Goal: Task Accomplishment & Management: Manage account settings

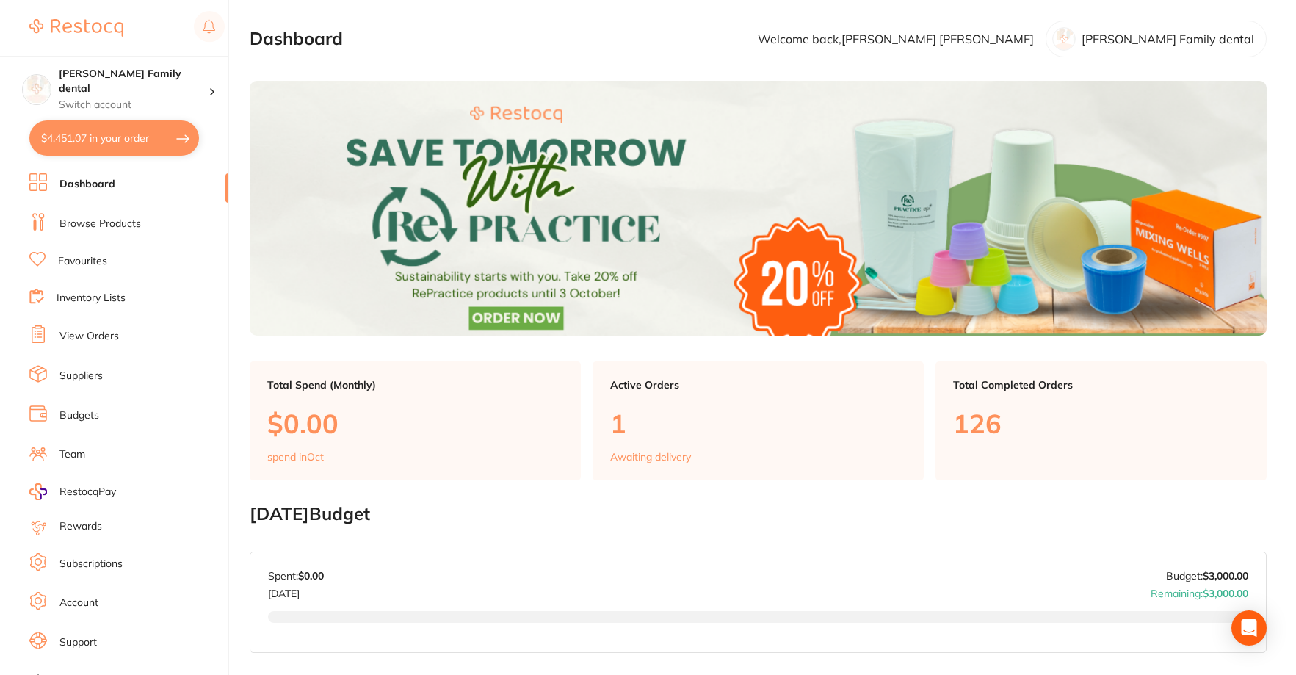
click at [97, 128] on button "$4,451.07 in your order" at bounding box center [114, 137] width 170 height 35
checkbox input "true"
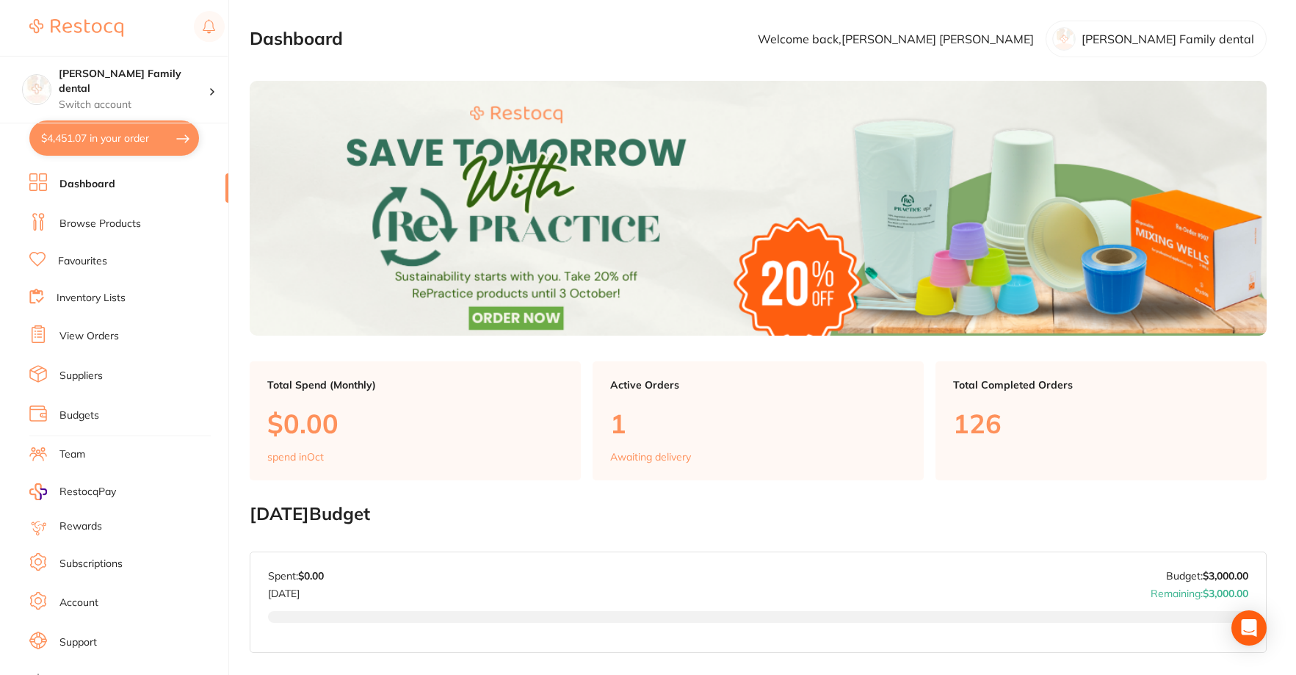
checkbox input "true"
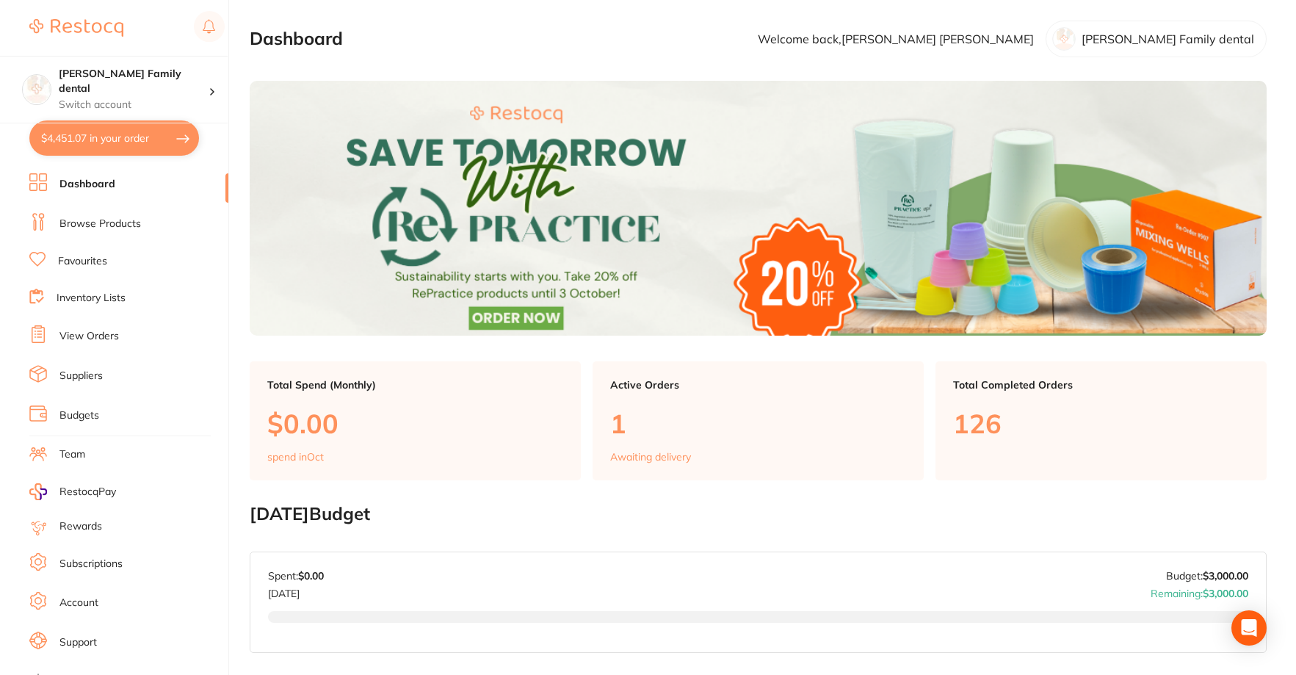
checkbox input "true"
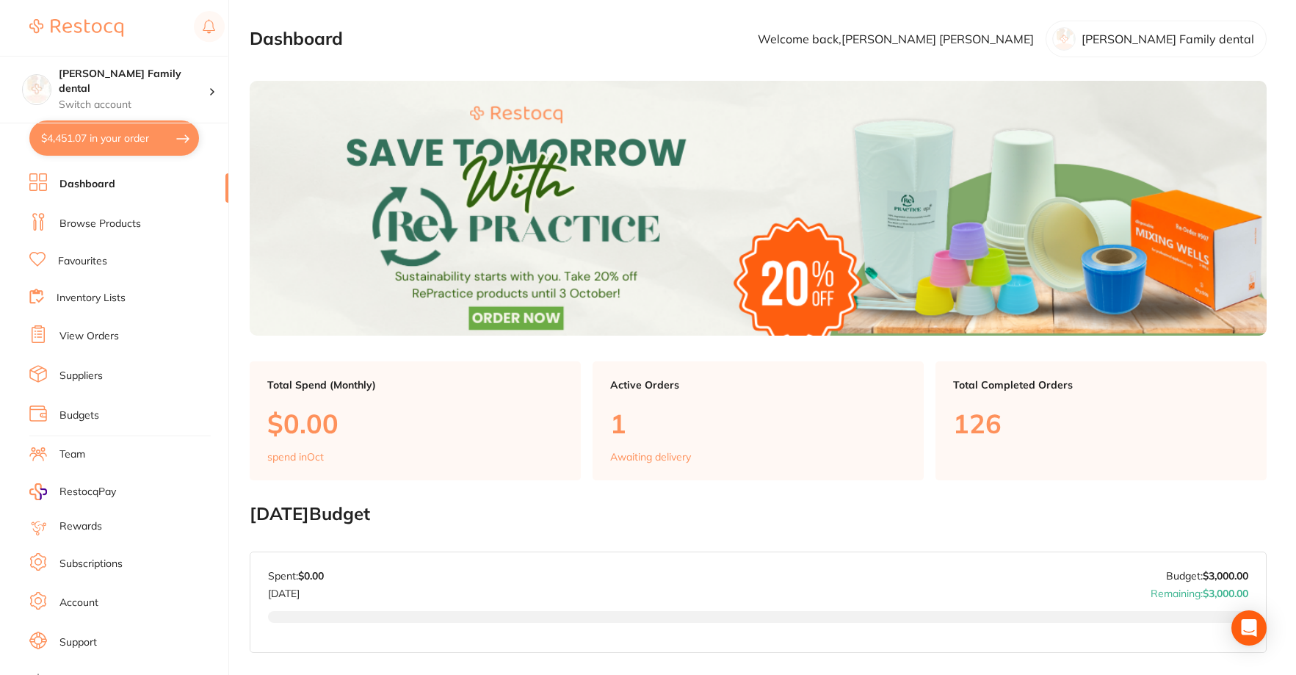
checkbox input "true"
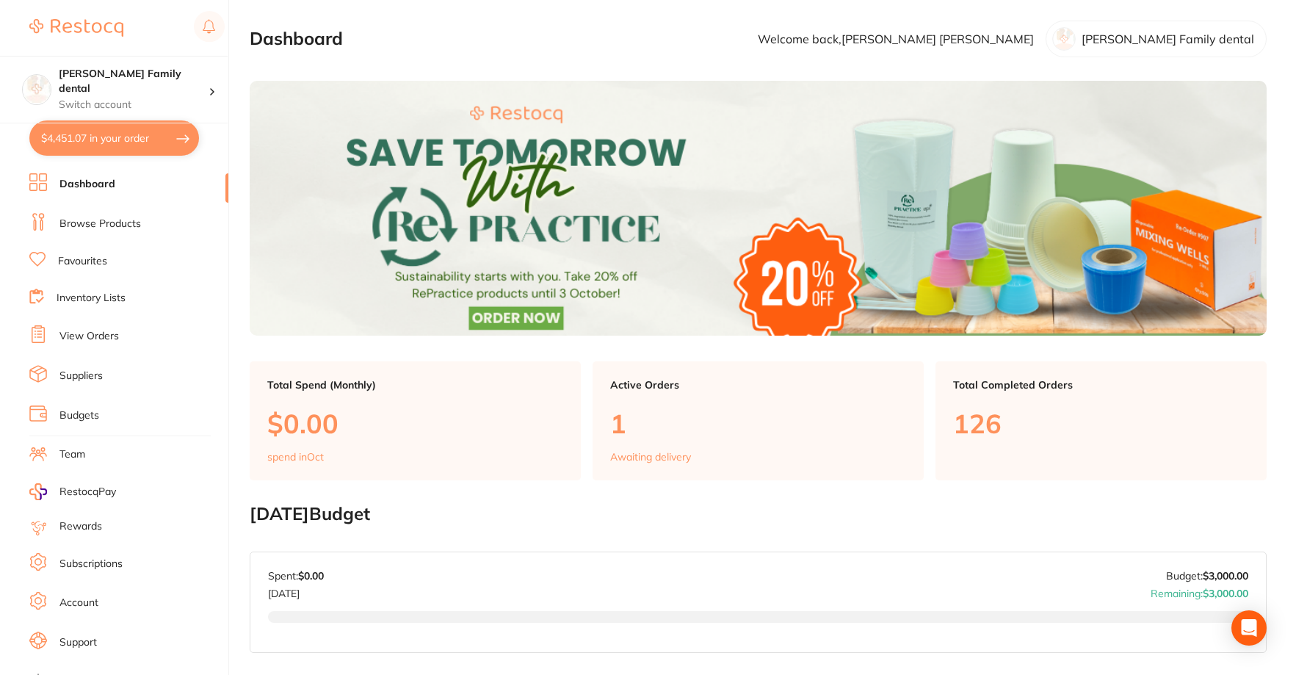
checkbox input "true"
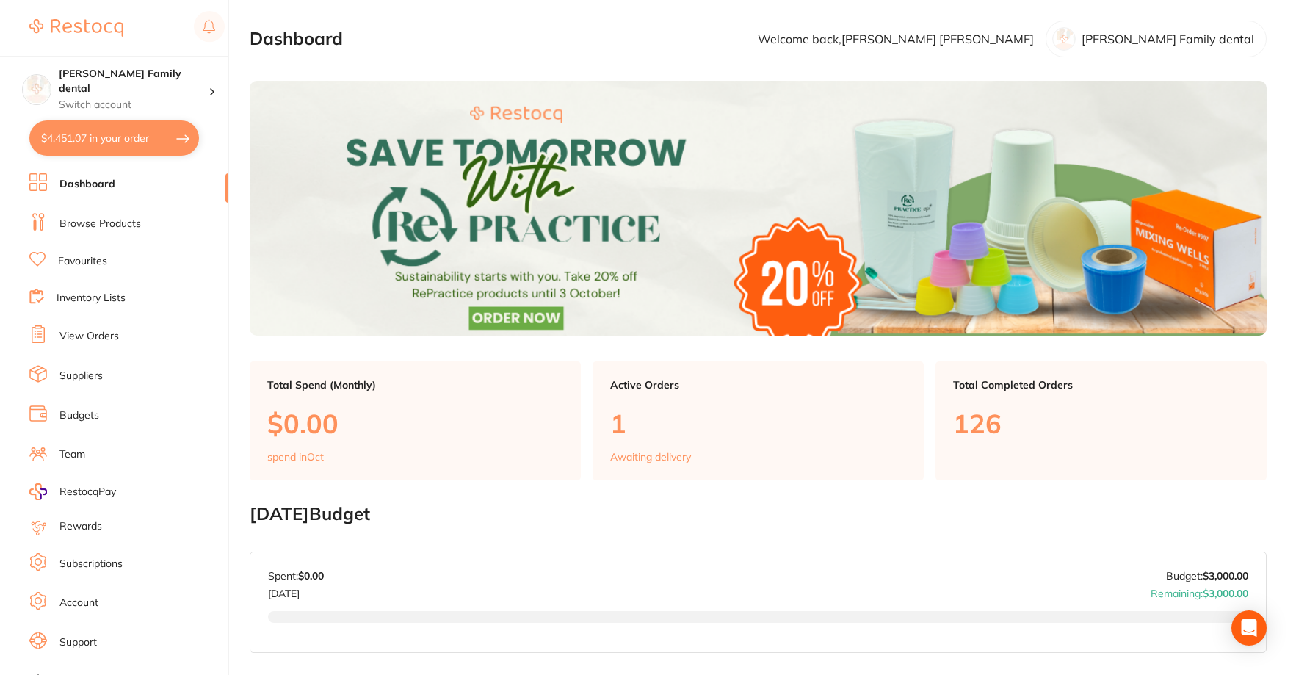
checkbox input "true"
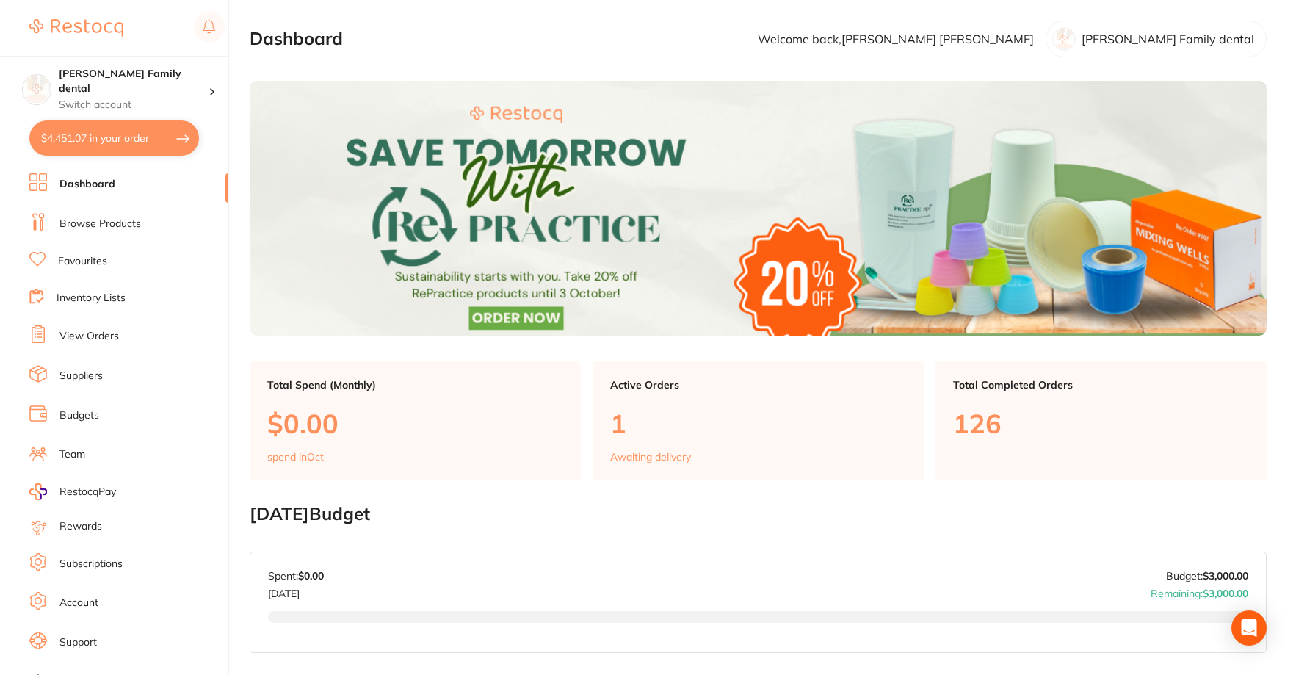
checkbox input "true"
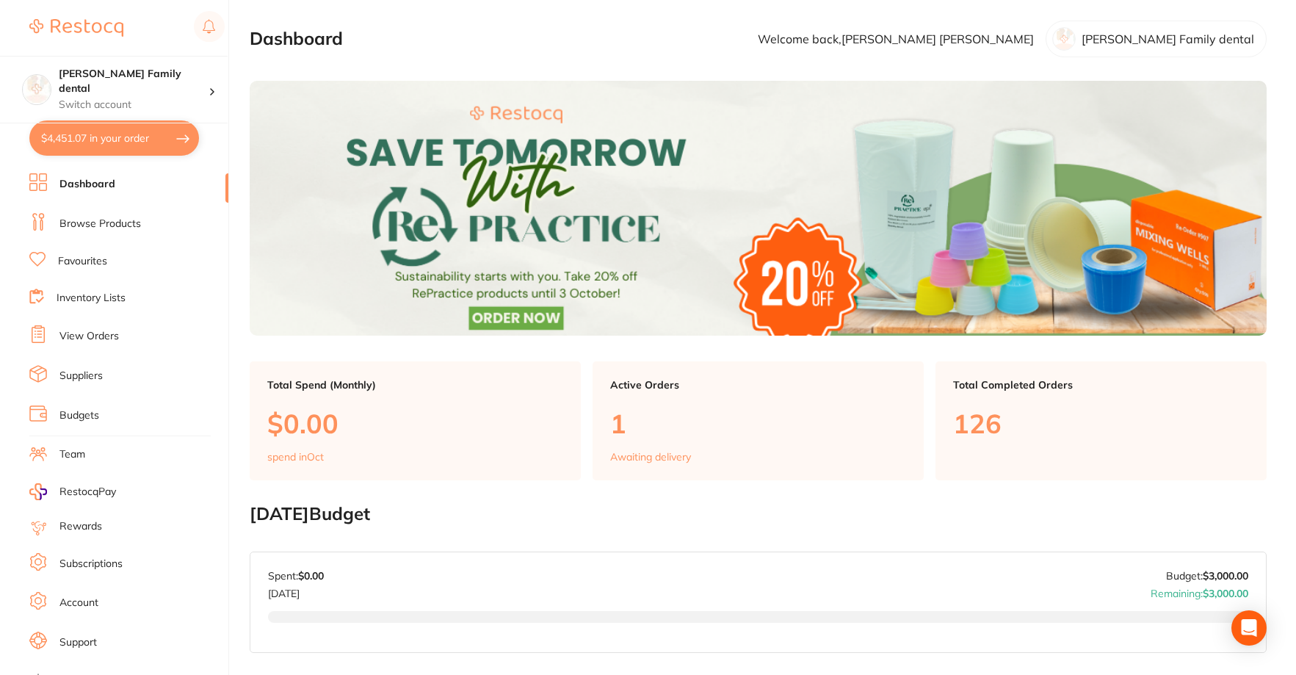
checkbox input "true"
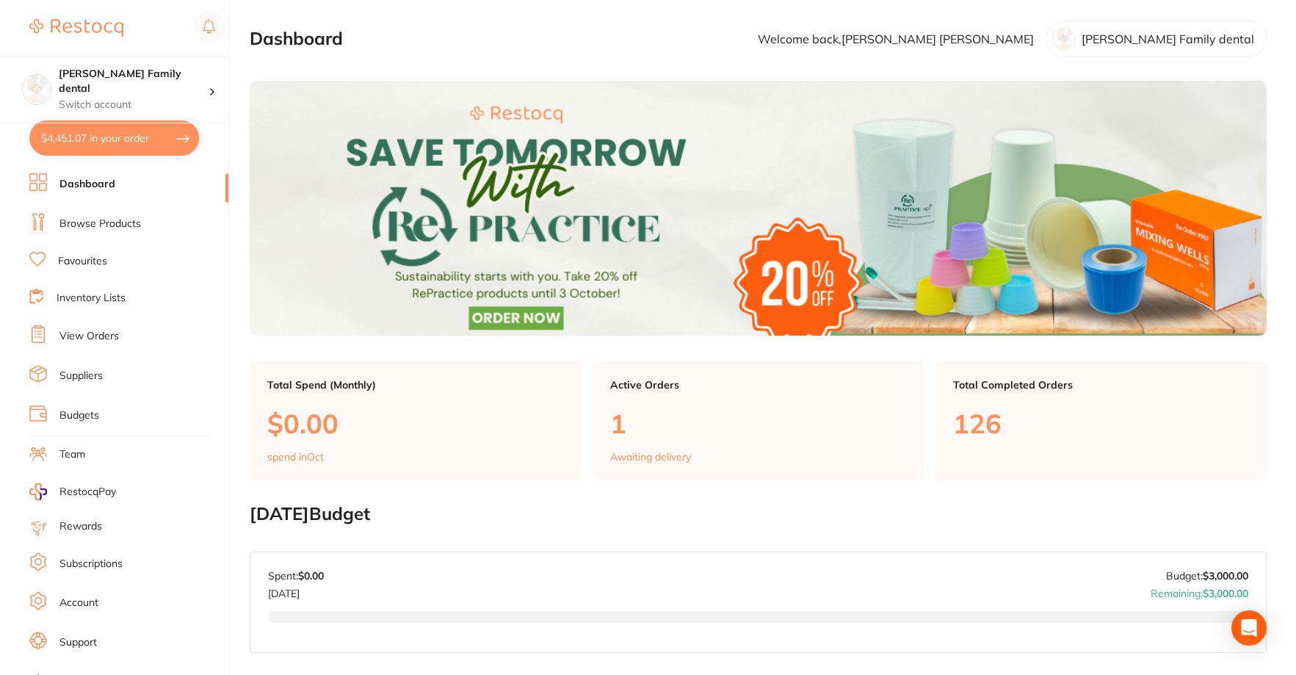
checkbox input "true"
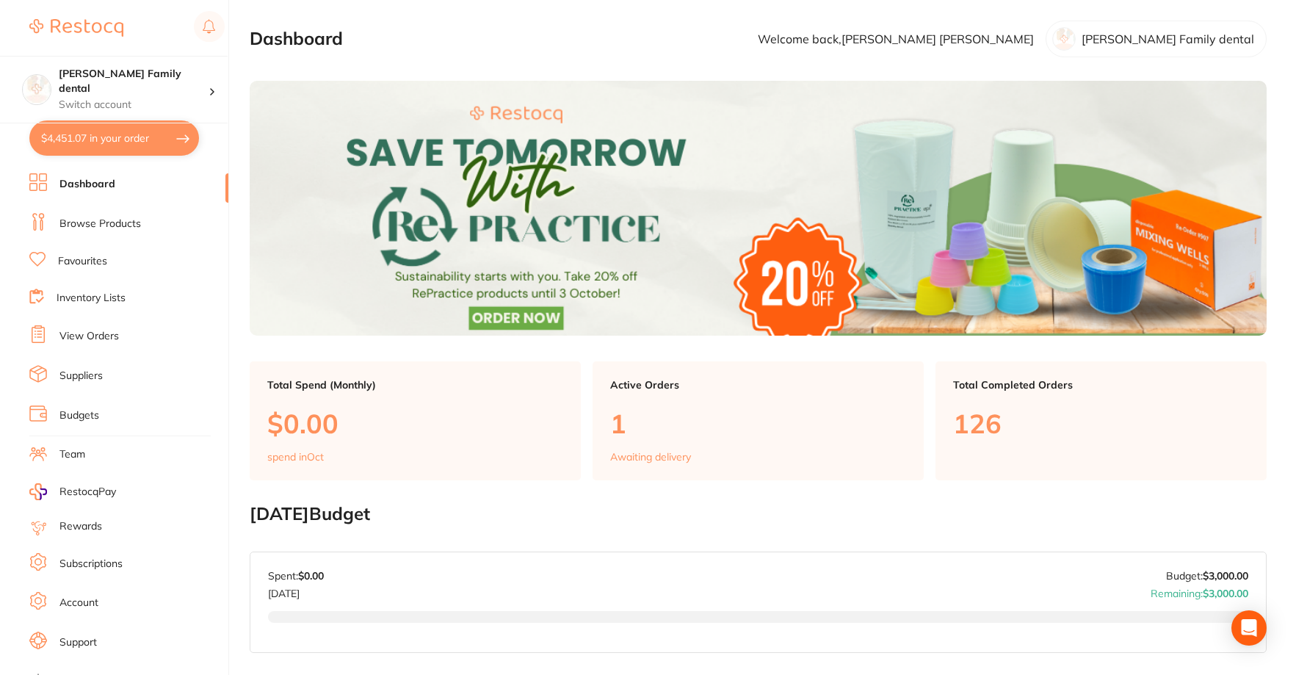
checkbox input "true"
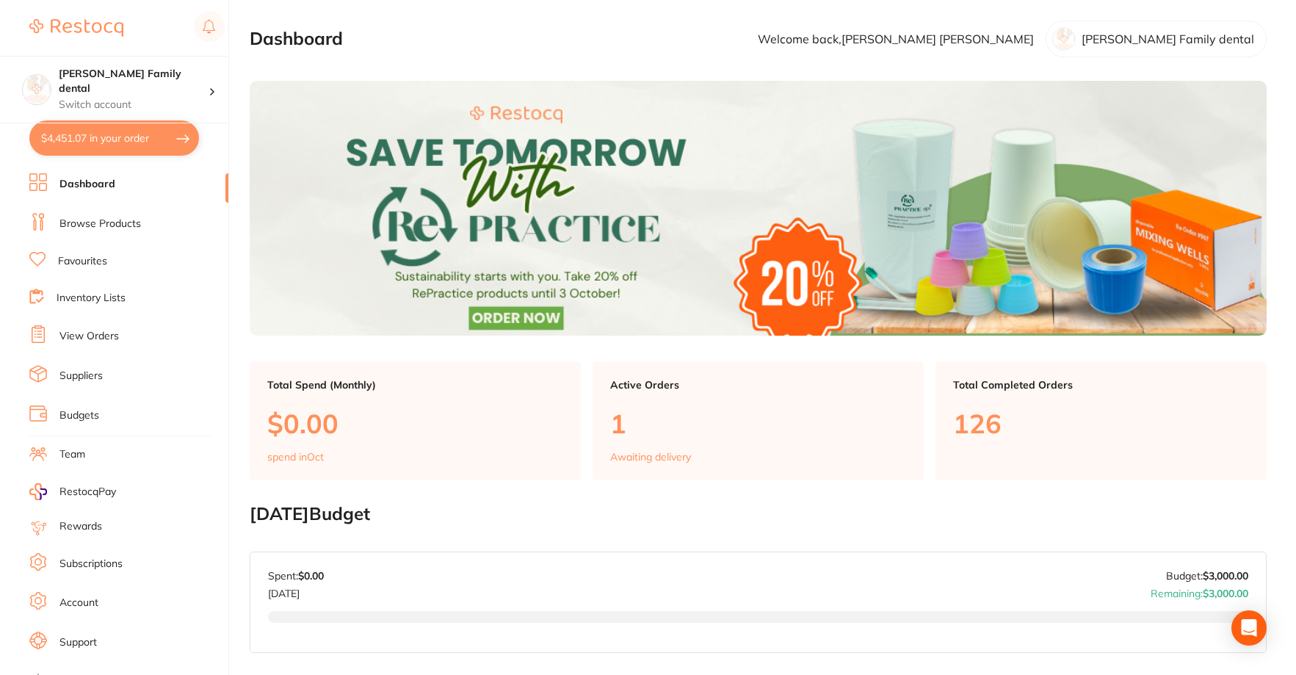
checkbox input "true"
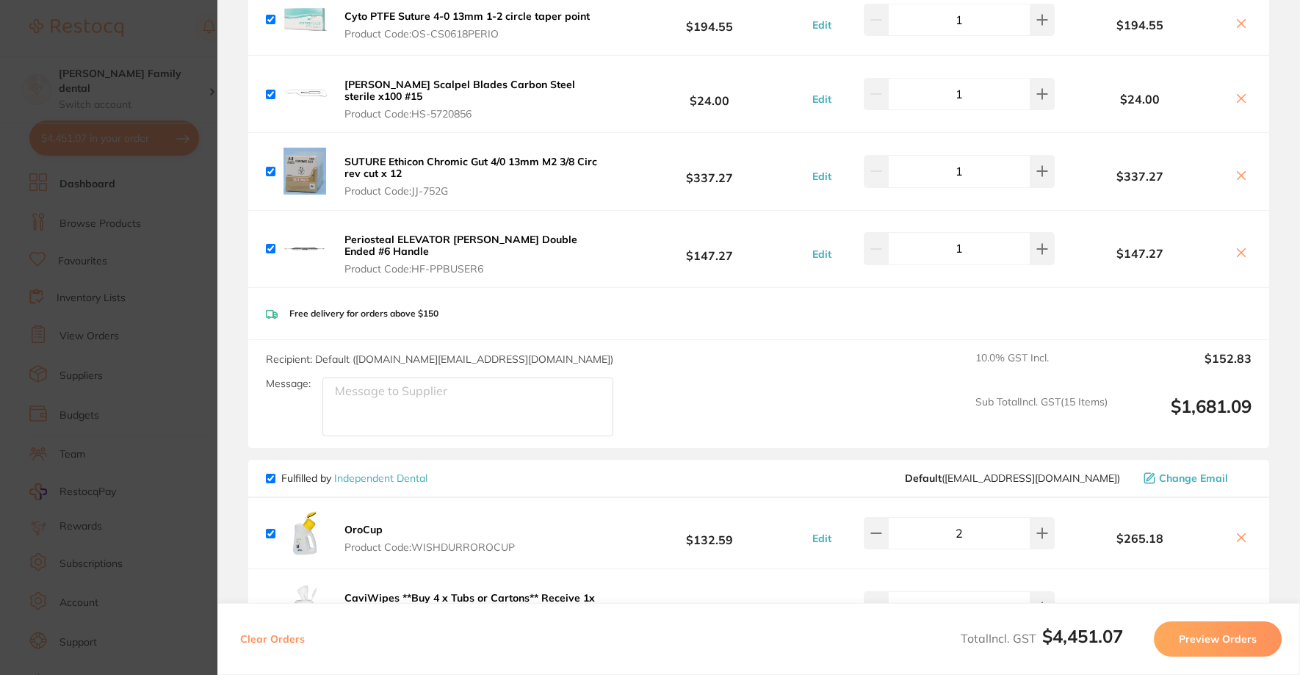
scroll to position [808, 0]
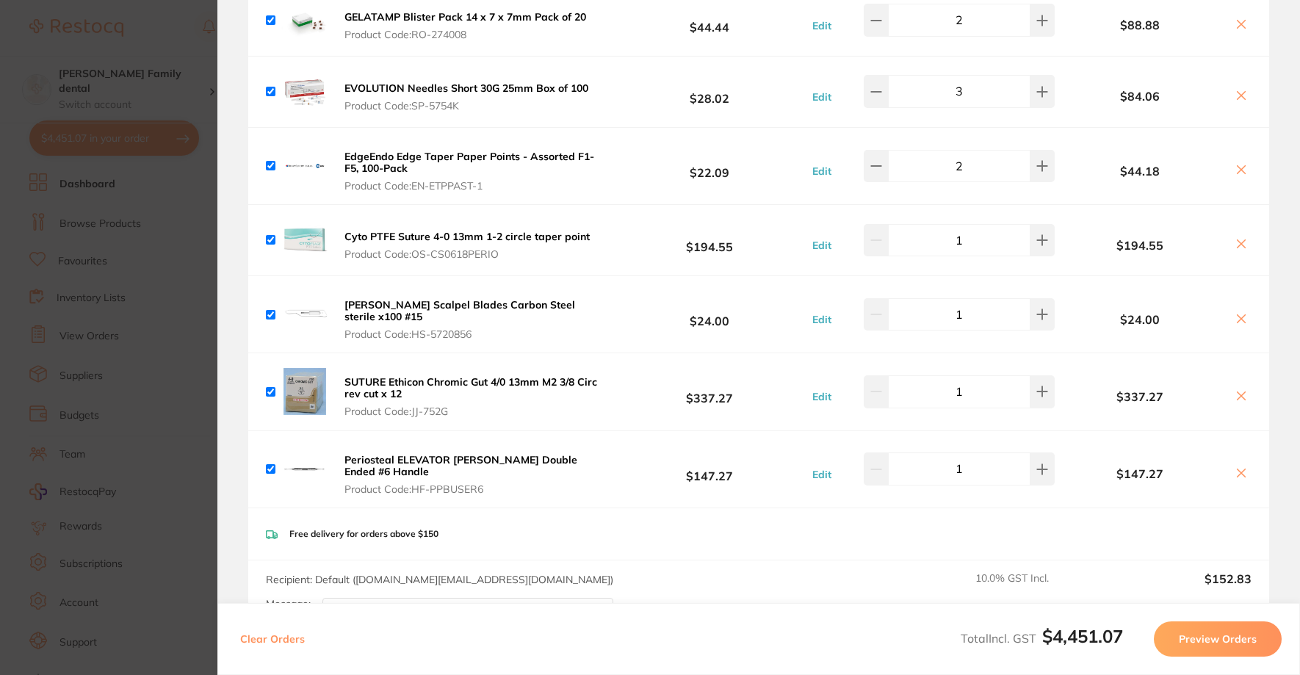
click at [1223, 642] on button "Preview Orders" at bounding box center [1218, 638] width 128 height 35
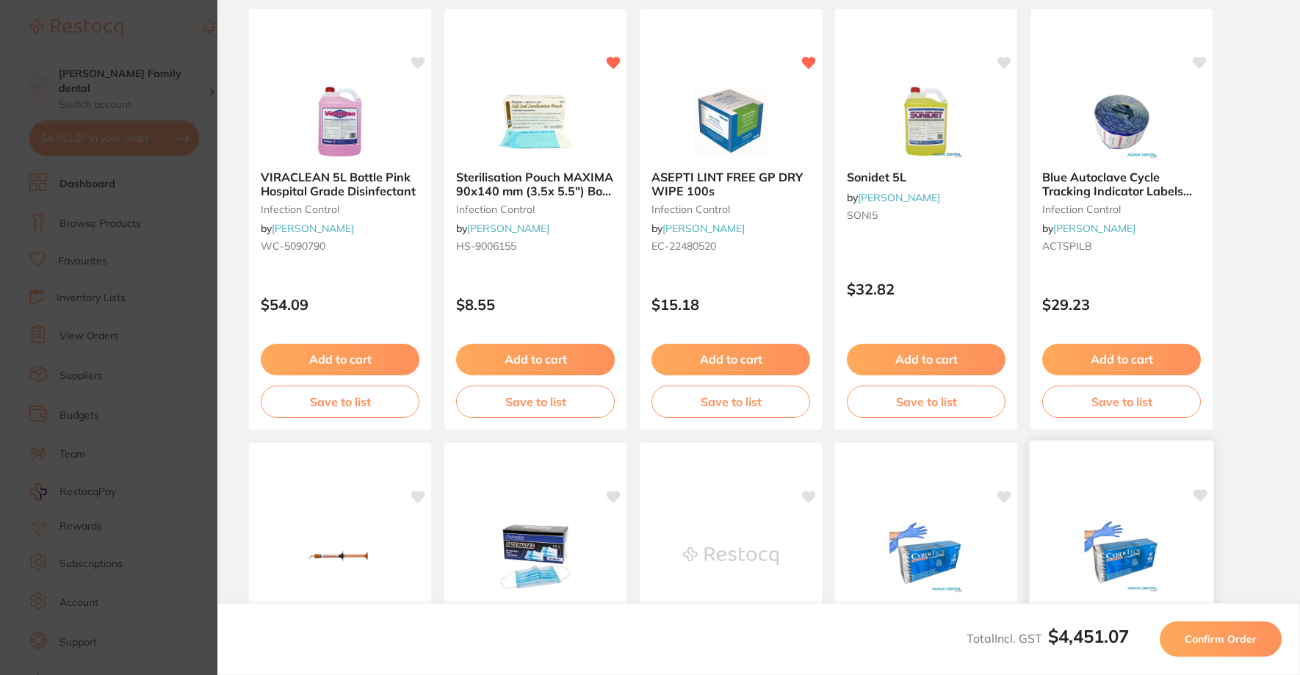
scroll to position [0, 0]
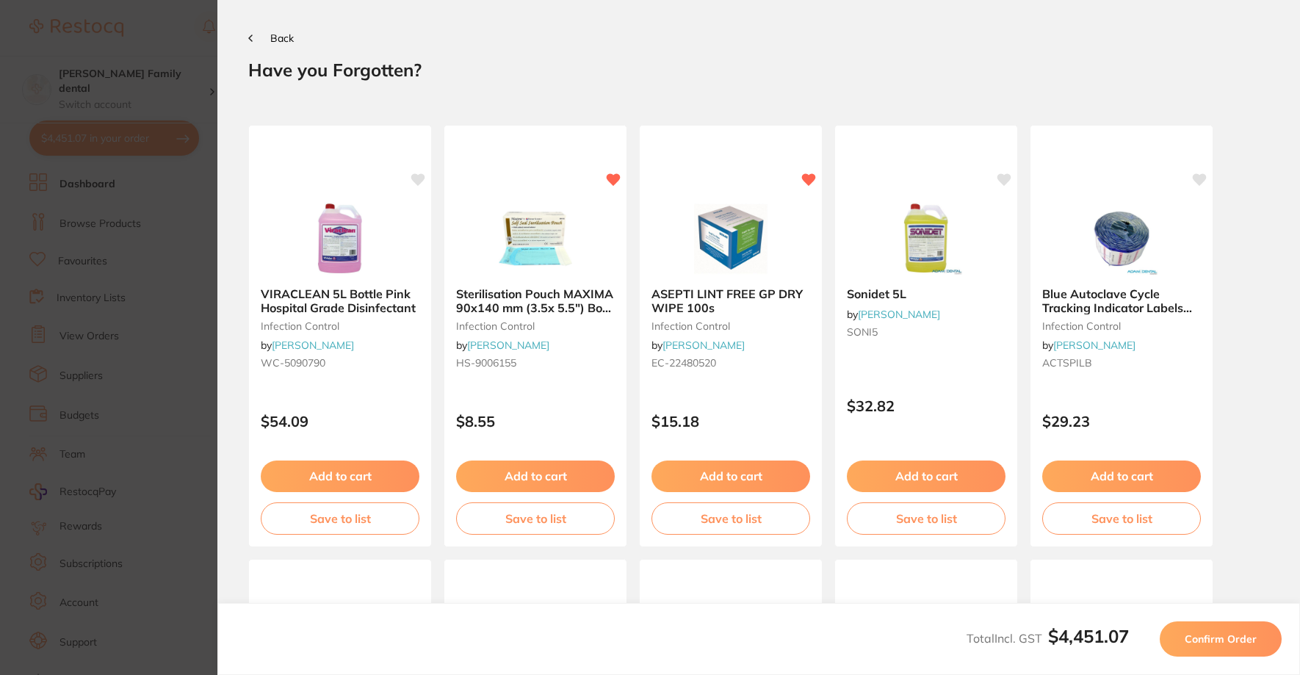
click at [1244, 640] on span "Confirm Order" at bounding box center [1220, 638] width 72 height 13
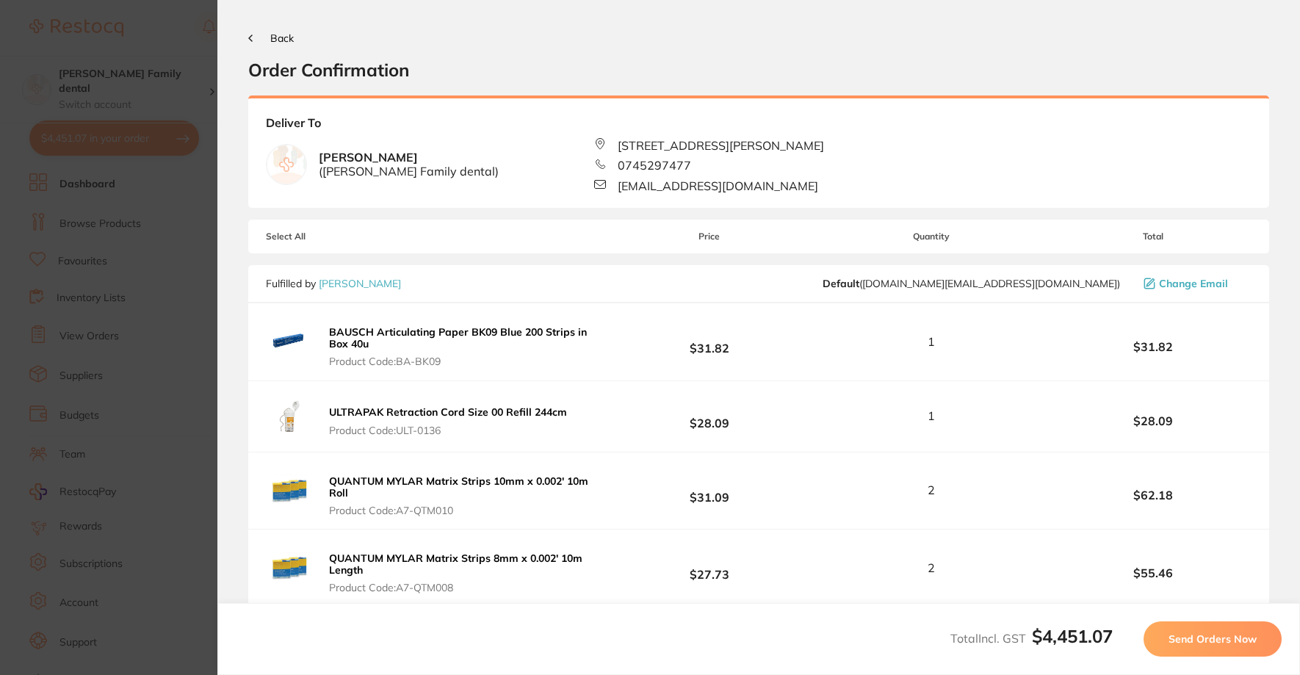
click at [1244, 640] on span "Send Orders Now" at bounding box center [1212, 638] width 88 height 13
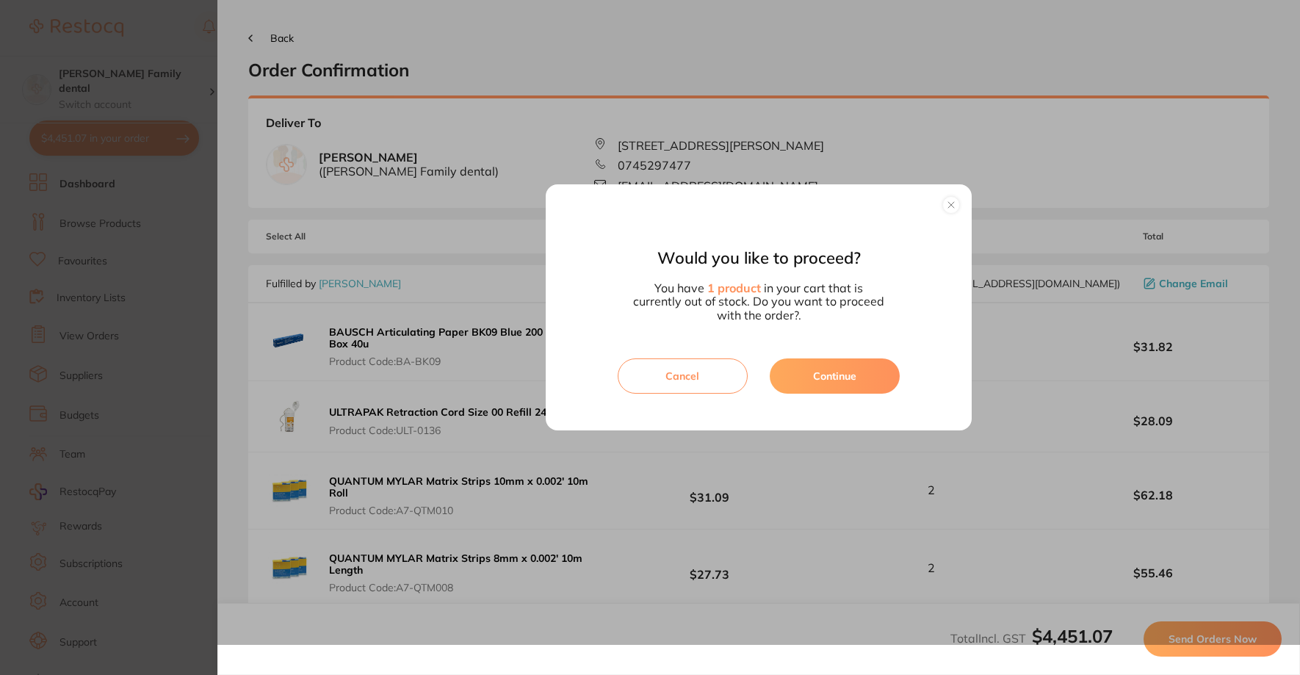
click at [693, 371] on button "Cancel" at bounding box center [683, 375] width 130 height 35
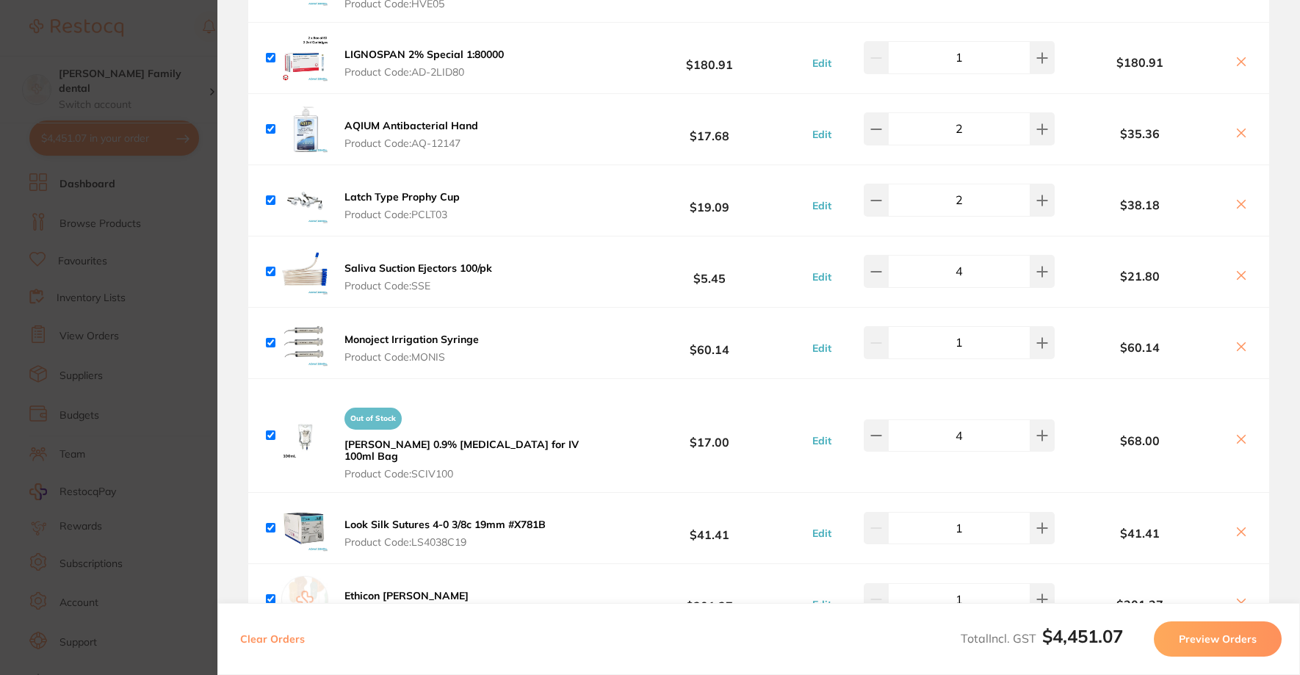
scroll to position [2203, 0]
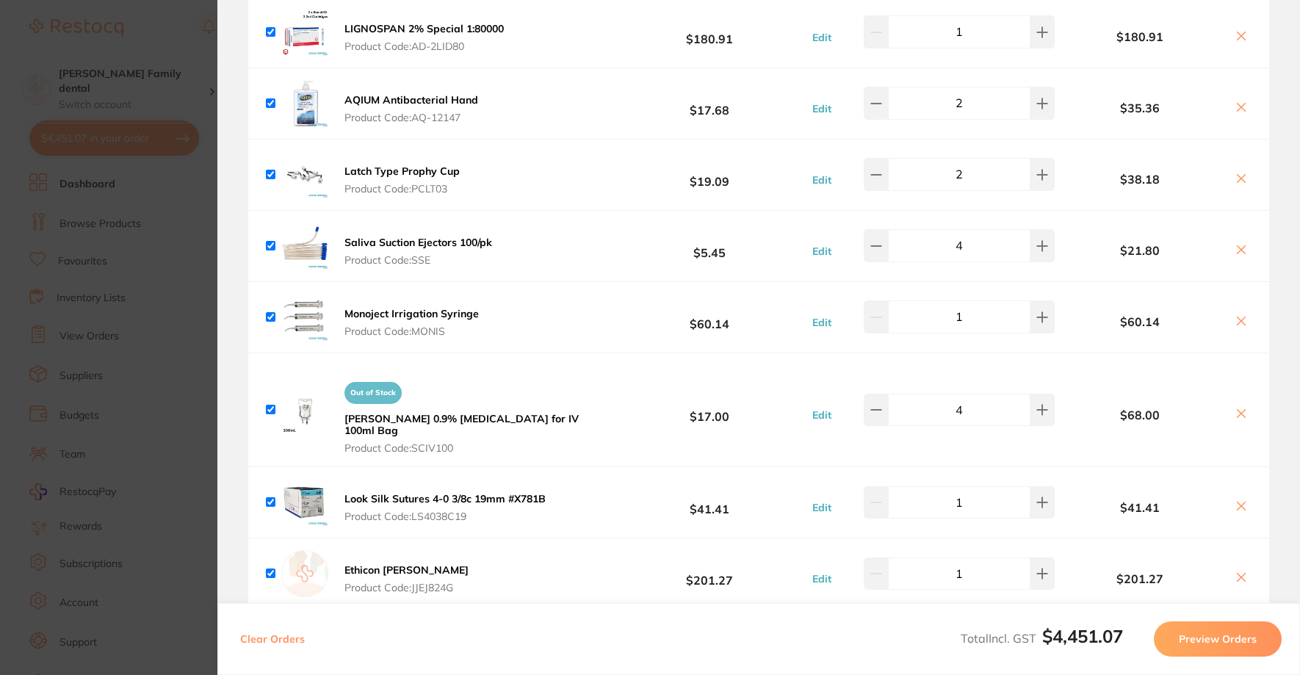
click at [1193, 646] on button "Preview Orders" at bounding box center [1218, 638] width 128 height 35
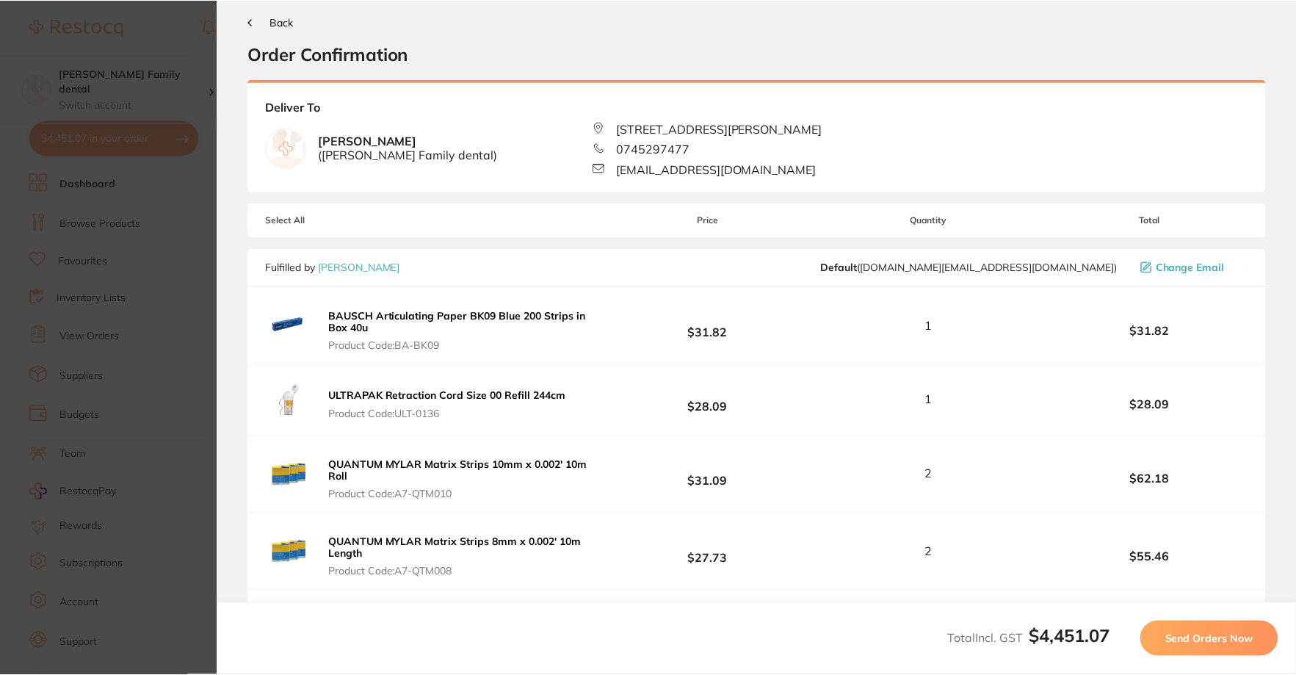
scroll to position [0, 0]
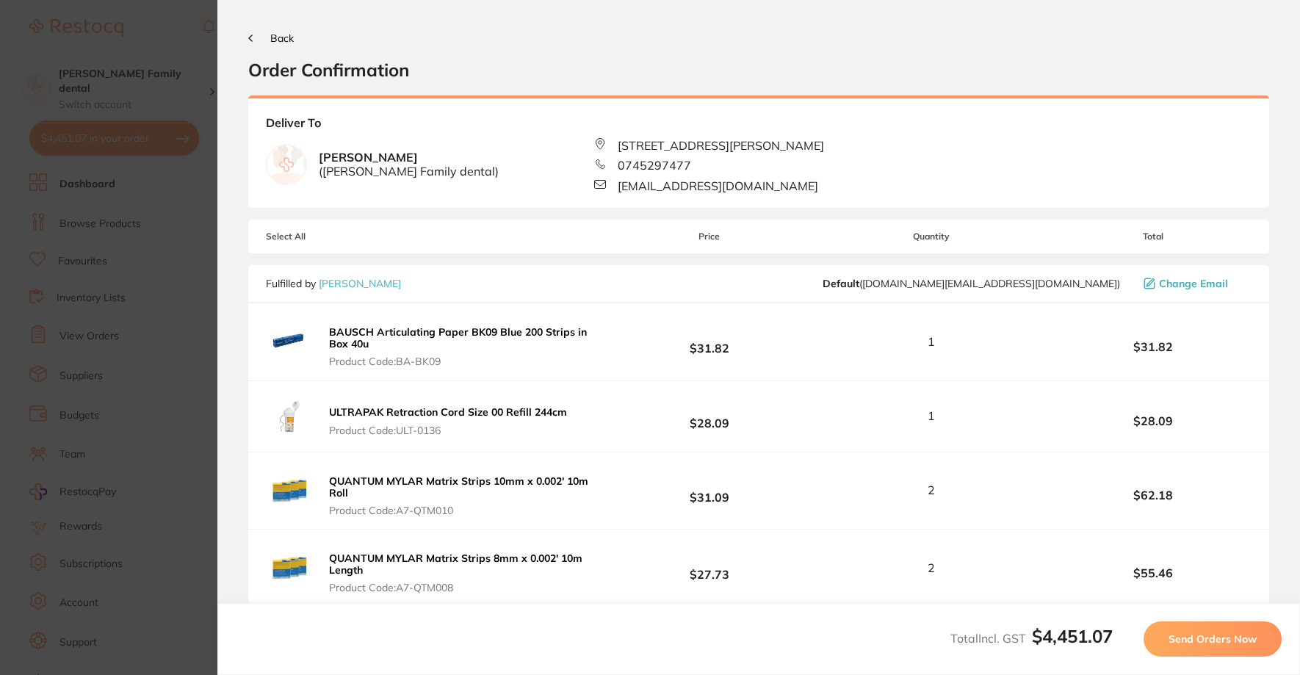
click at [1197, 645] on span "Send Orders Now" at bounding box center [1212, 638] width 88 height 13
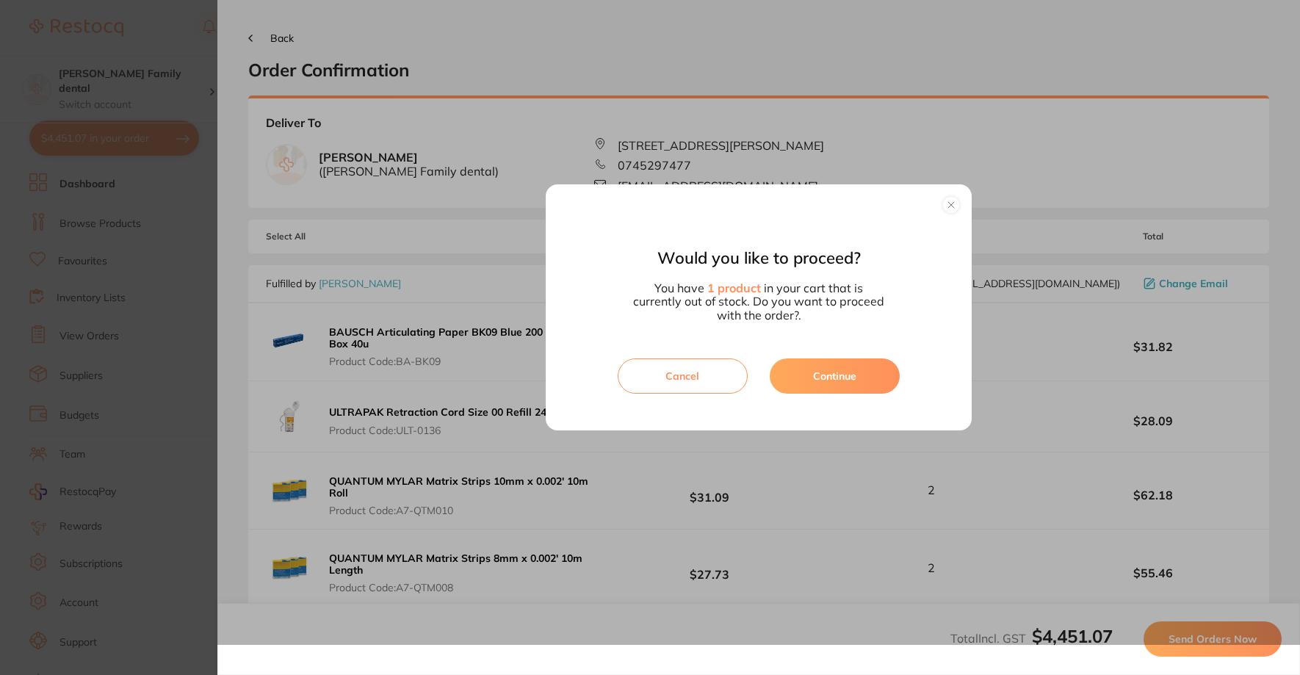
click at [826, 368] on button "Continue" at bounding box center [834, 375] width 130 height 35
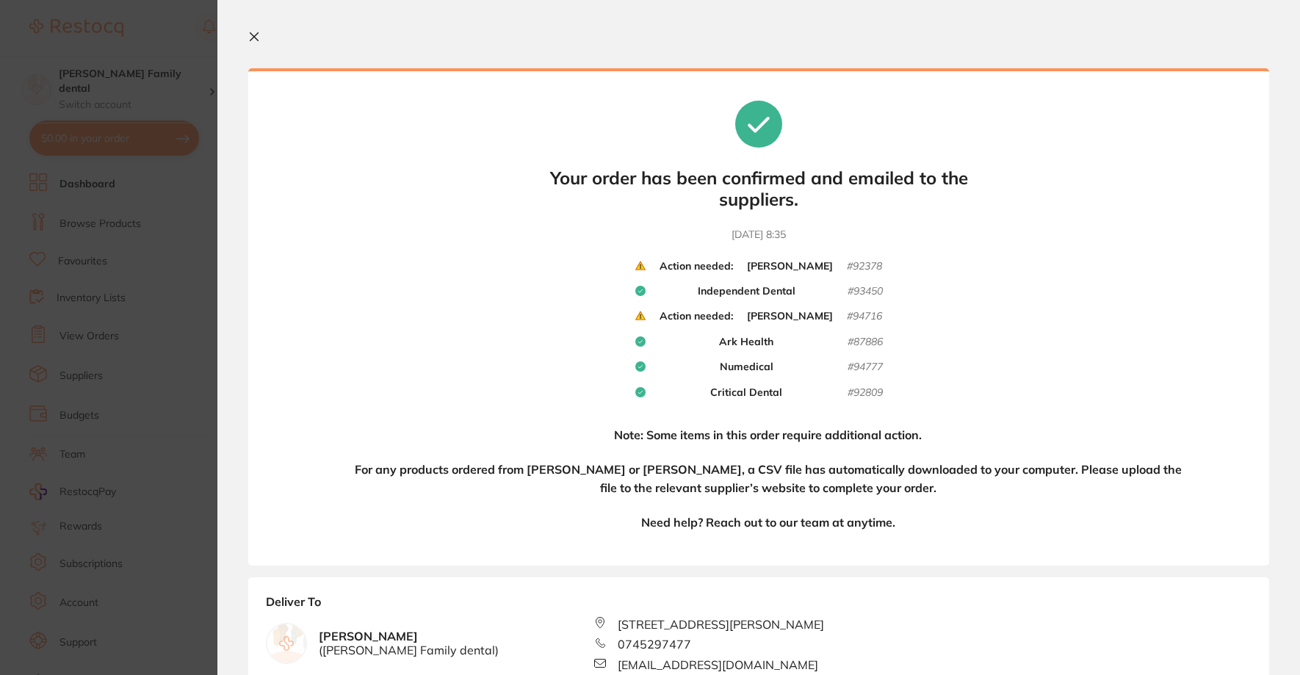
click at [254, 43] on button at bounding box center [257, 38] width 18 height 14
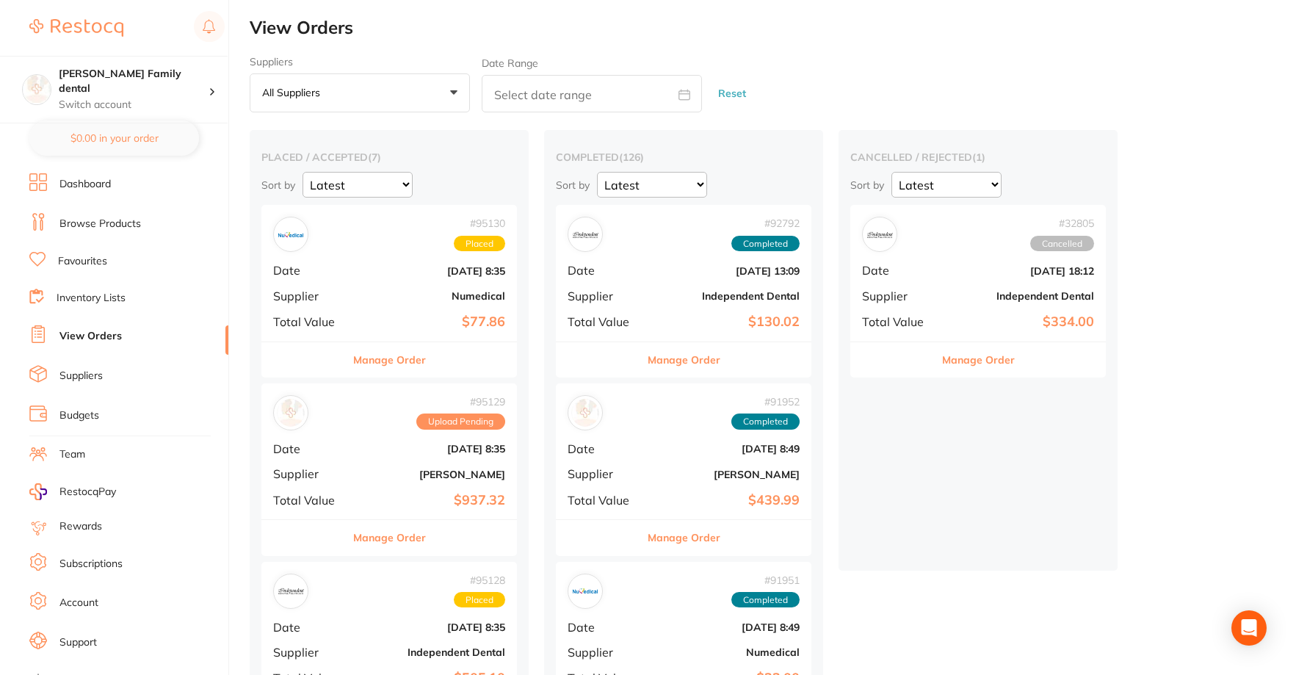
click at [452, 423] on span "Upload Pending" at bounding box center [460, 421] width 89 height 16
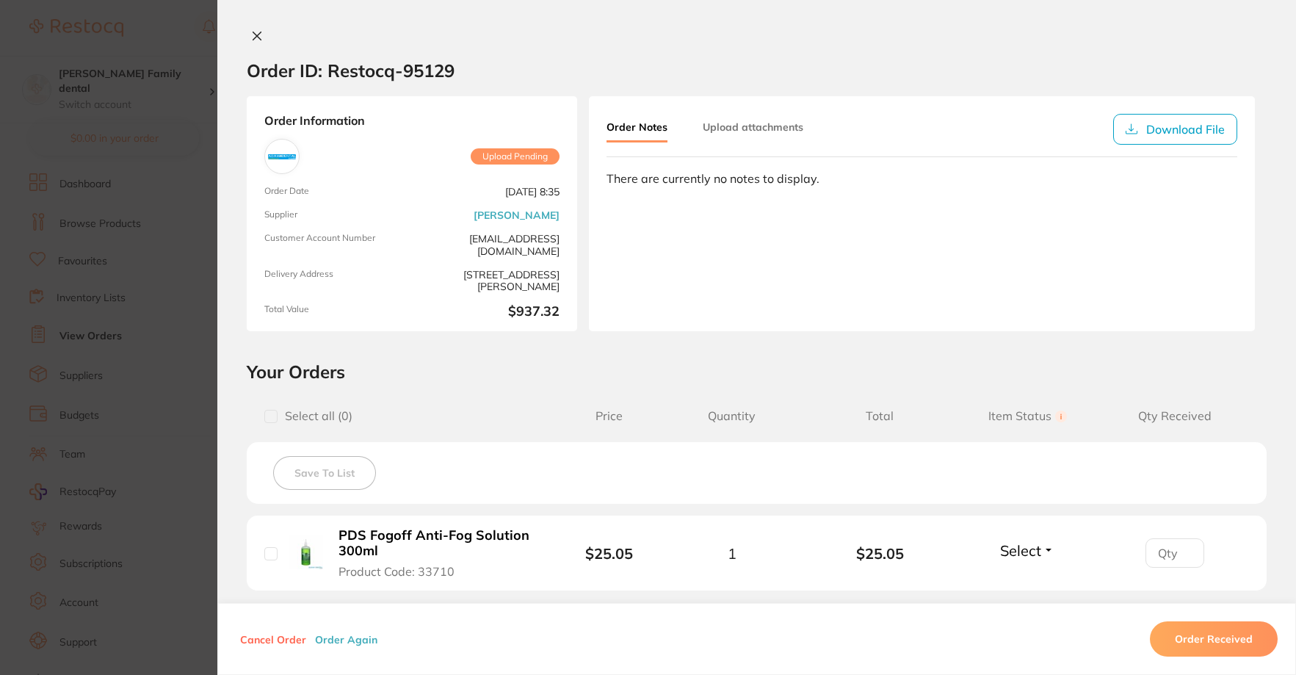
click at [254, 29] on button at bounding box center [257, 36] width 21 height 15
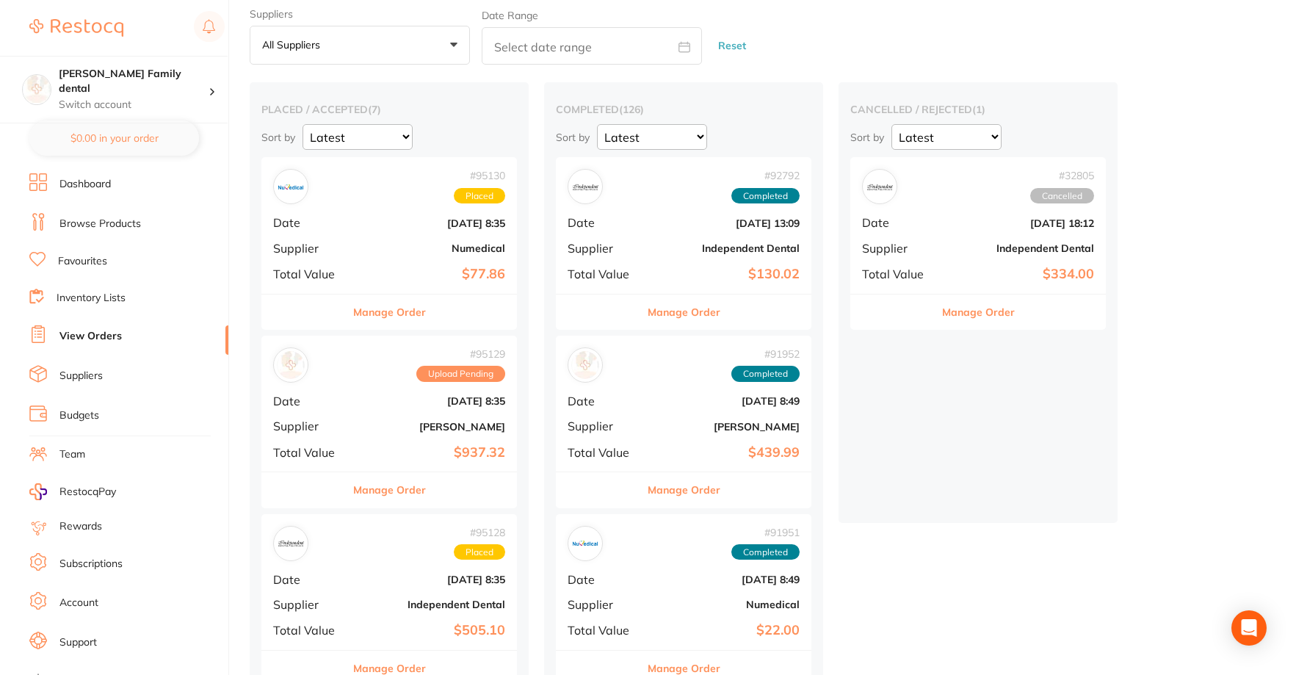
scroll to position [73, 0]
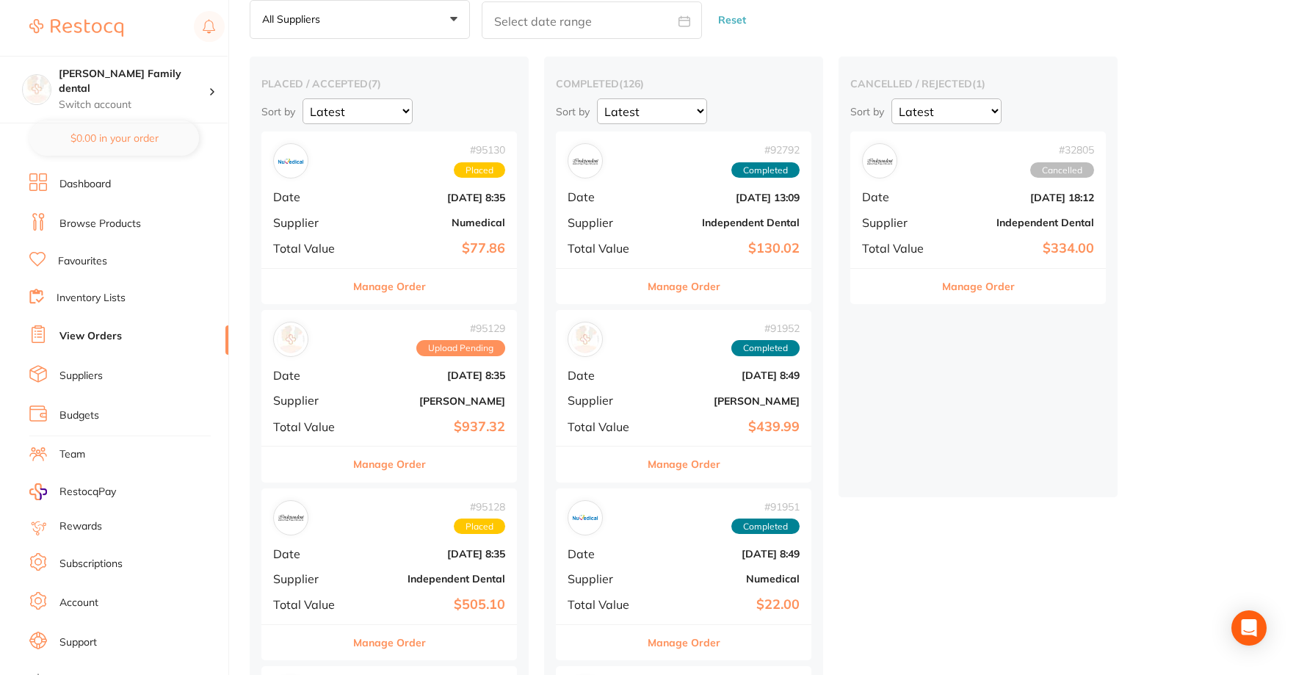
click at [445, 357] on div "# 95129 Upload Pending Date [DATE] 8:35 Supplier [PERSON_NAME] Total Value $937…" at bounding box center [389, 378] width 256 height 136
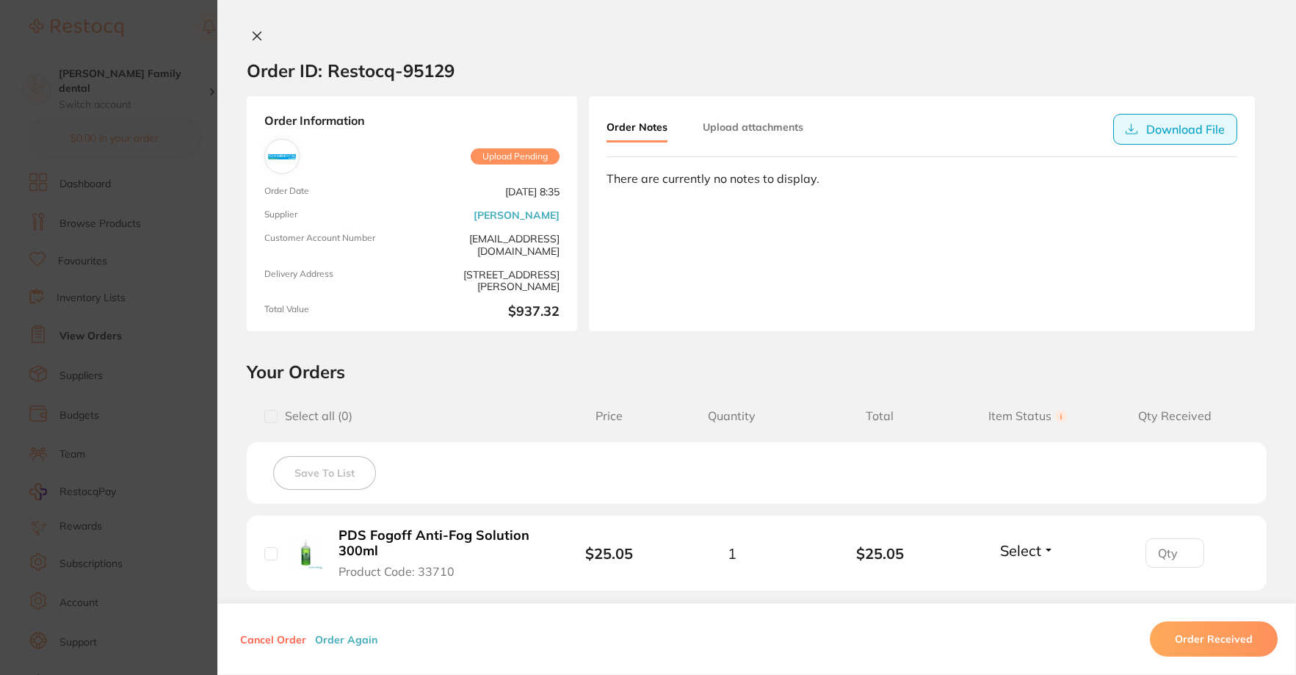
click at [1151, 126] on button "Download File" at bounding box center [1175, 129] width 124 height 31
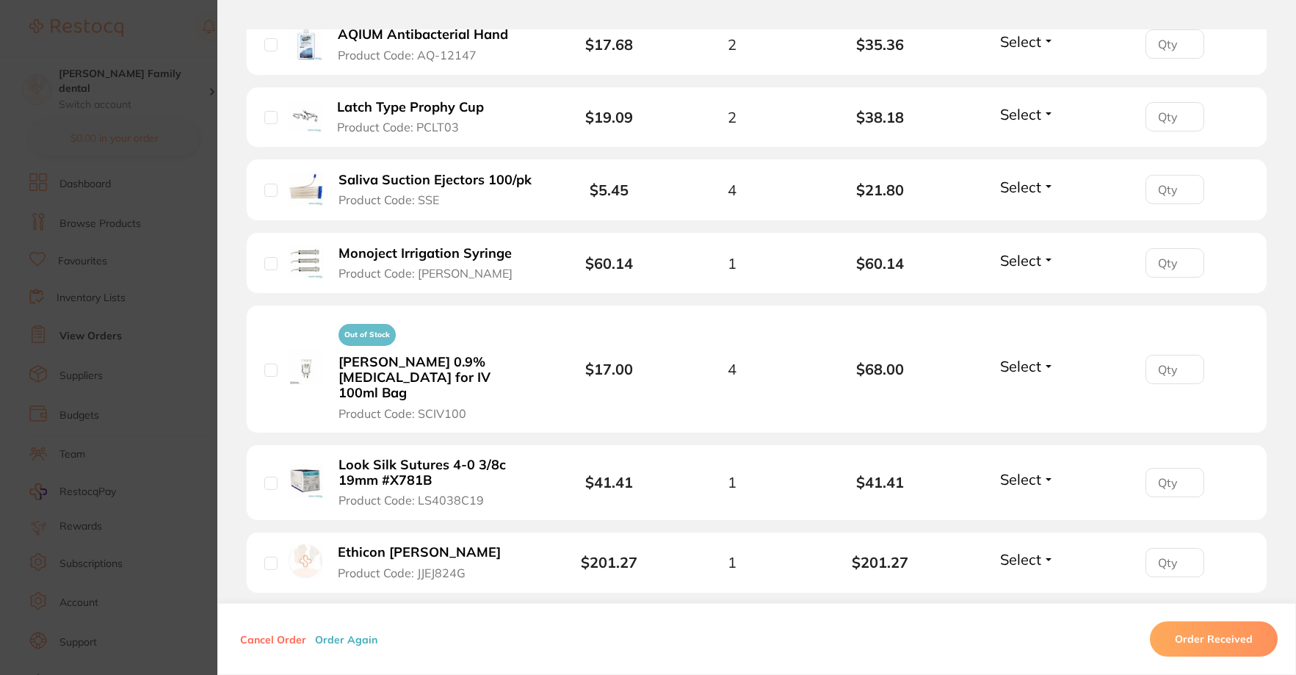
scroll to position [808, 0]
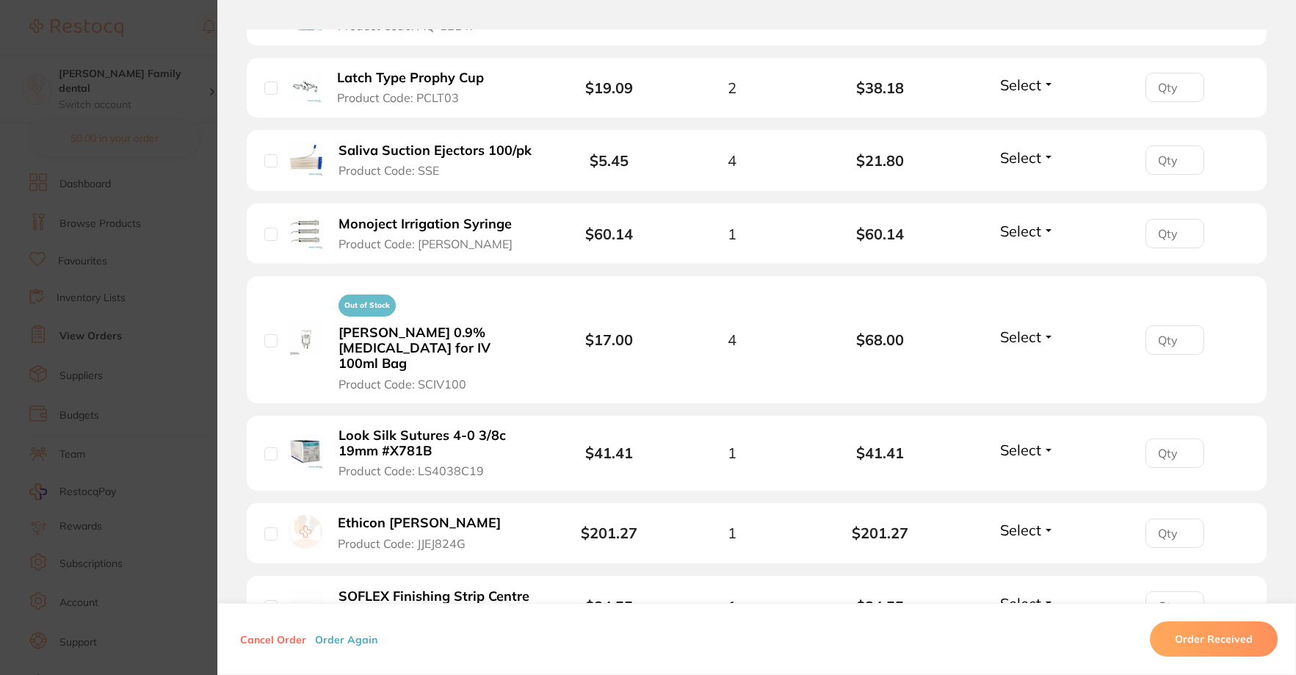
click at [1032, 332] on span "Select" at bounding box center [1020, 336] width 41 height 18
click at [1017, 298] on li "Out of Stock [PERSON_NAME] 0.9% [MEDICAL_DATA] for IV 100ml Bag Product Code: S…" at bounding box center [757, 339] width 1020 height 127
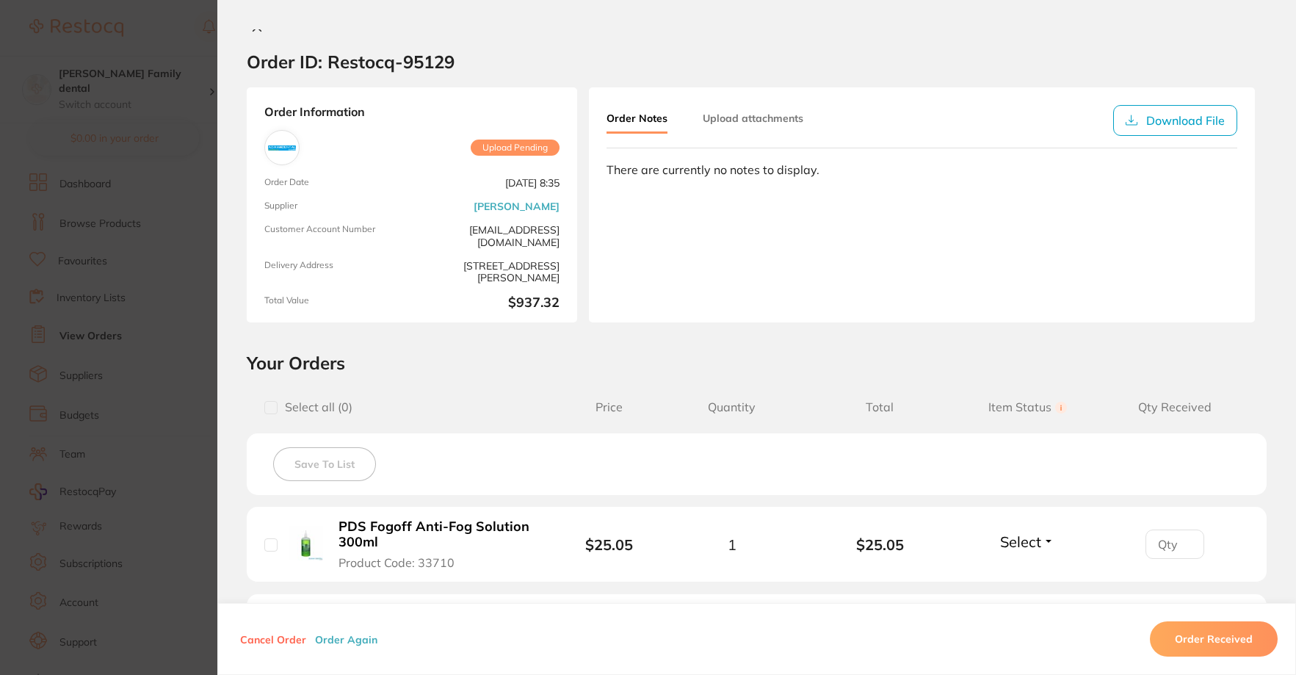
scroll to position [0, 0]
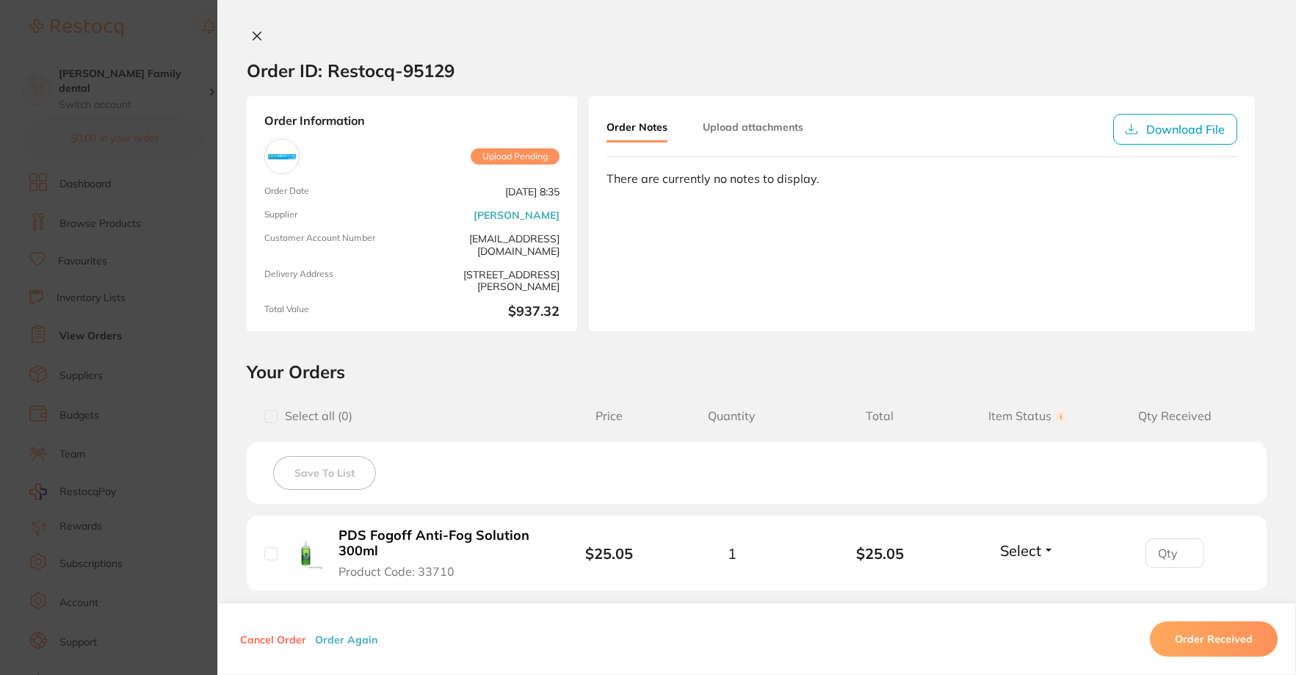
click at [762, 123] on button "Upload attachments" at bounding box center [753, 127] width 101 height 26
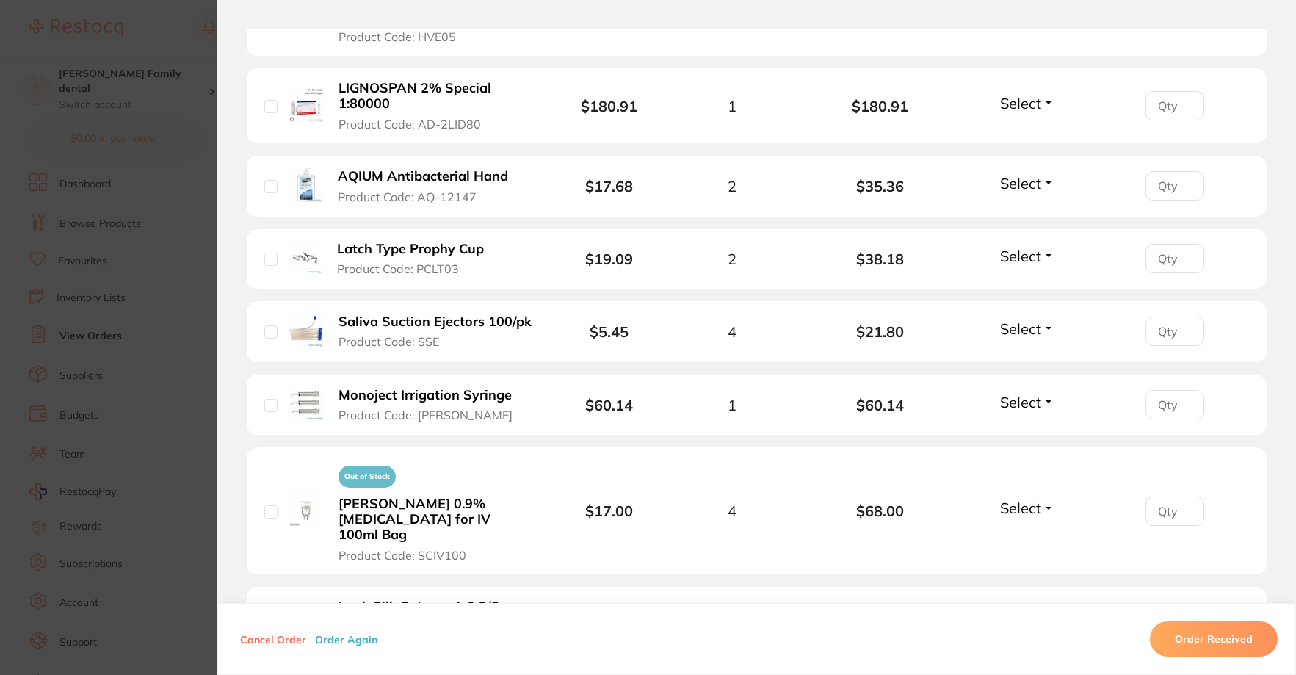
scroll to position [734, 0]
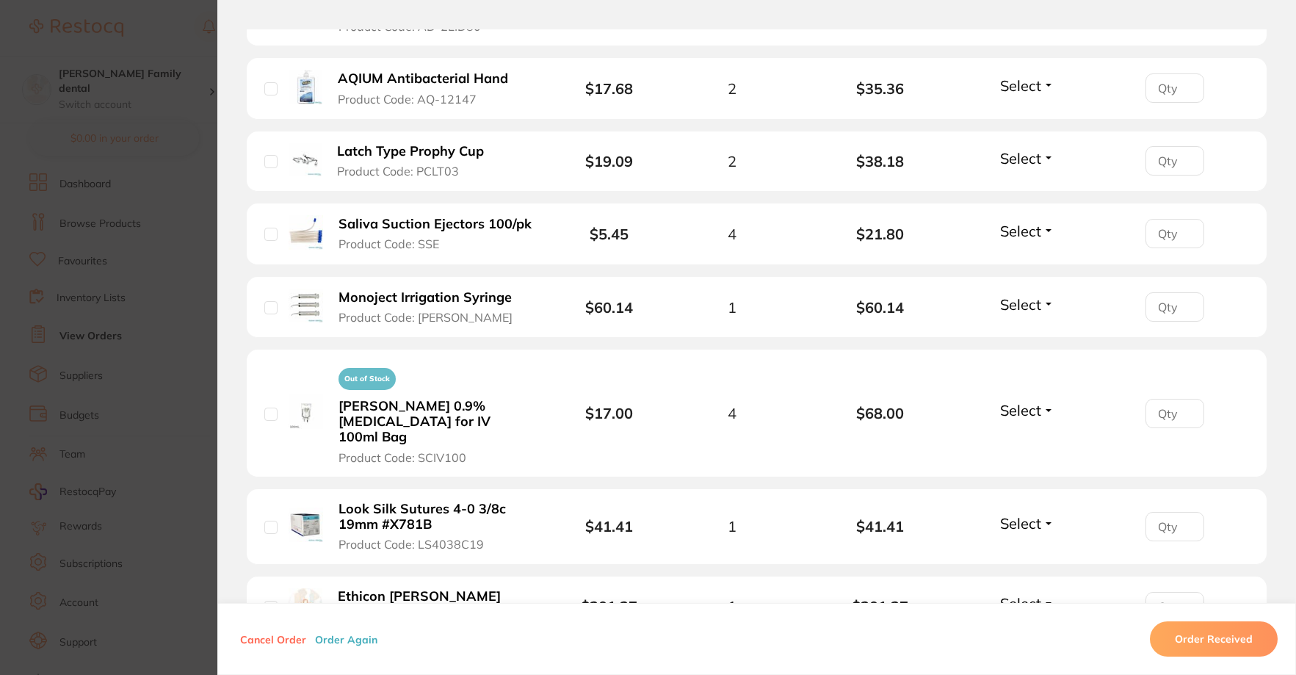
click at [1033, 415] on div "Select Received Back Order" at bounding box center [1027, 413] width 63 height 24
click at [1032, 411] on span "Select" at bounding box center [1020, 410] width 41 height 18
click at [1016, 406] on span "Select" at bounding box center [1020, 410] width 41 height 18
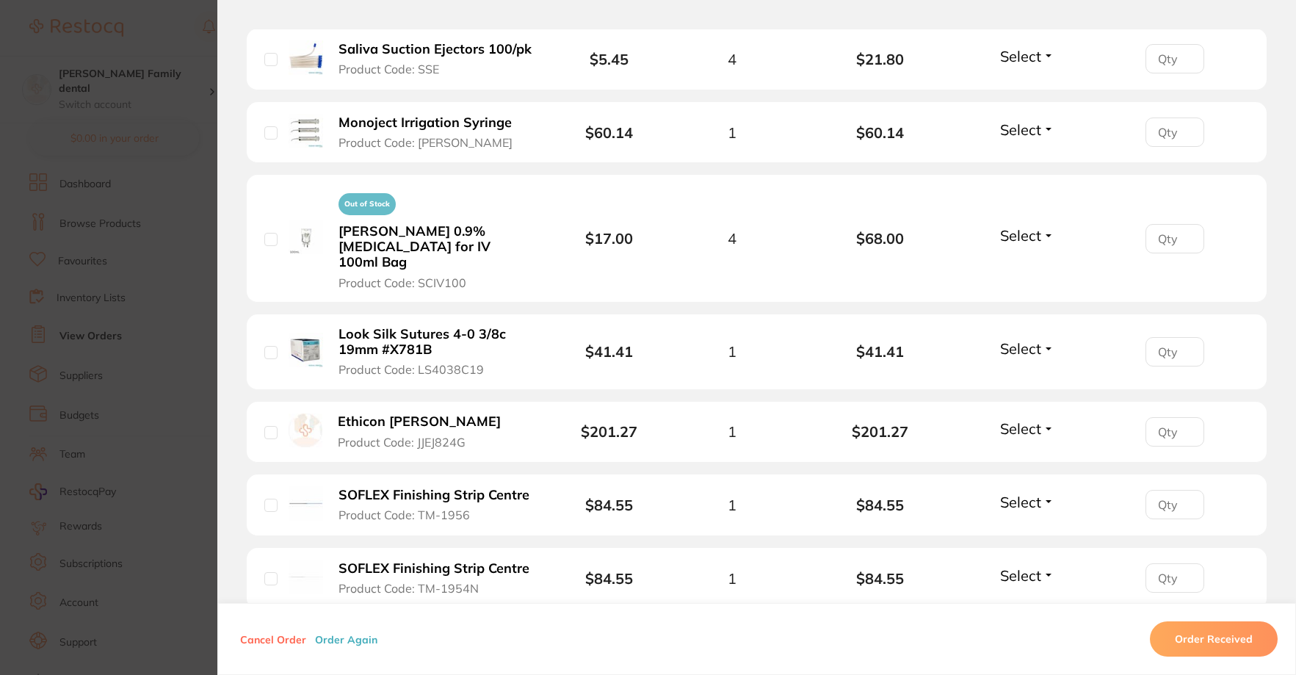
scroll to position [908, 0]
drag, startPoint x: 427, startPoint y: 219, endPoint x: 1192, endPoint y: 197, distance: 765.4
click at [1192, 197] on li "Out of Stock [PERSON_NAME] 0.9% [MEDICAL_DATA] for IV 100ml Bag Product Code: S…" at bounding box center [757, 238] width 1020 height 127
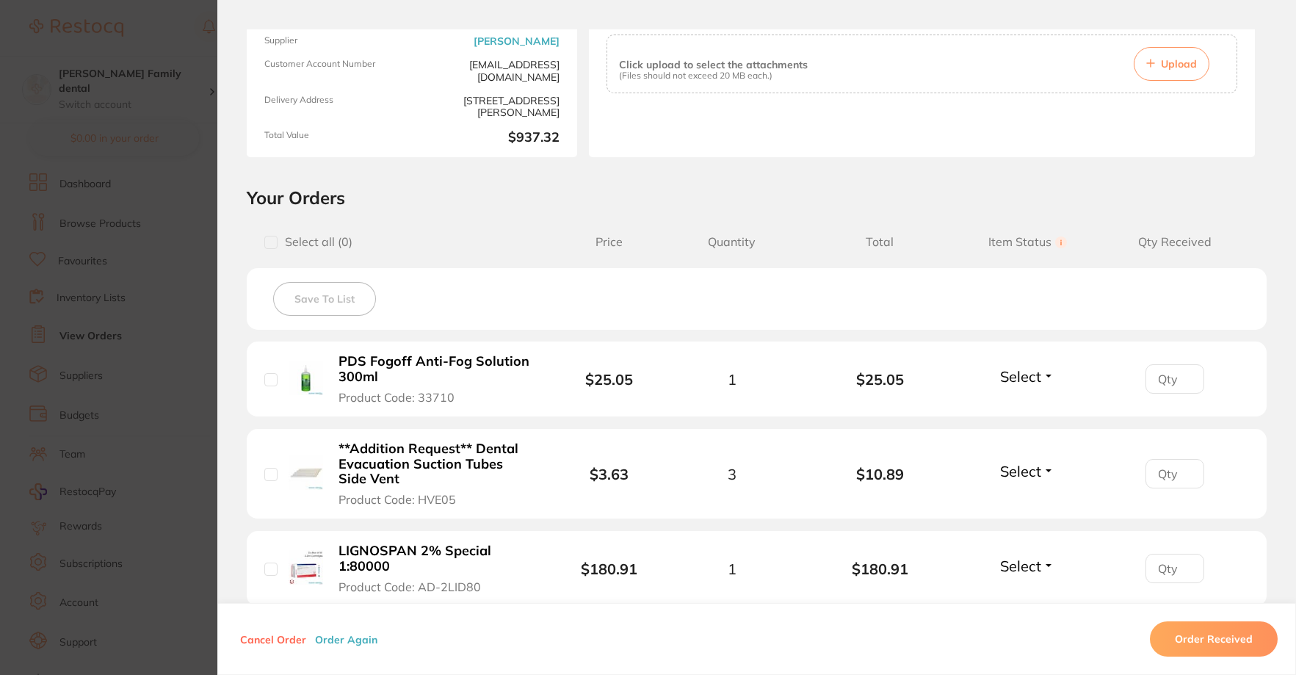
scroll to position [0, 0]
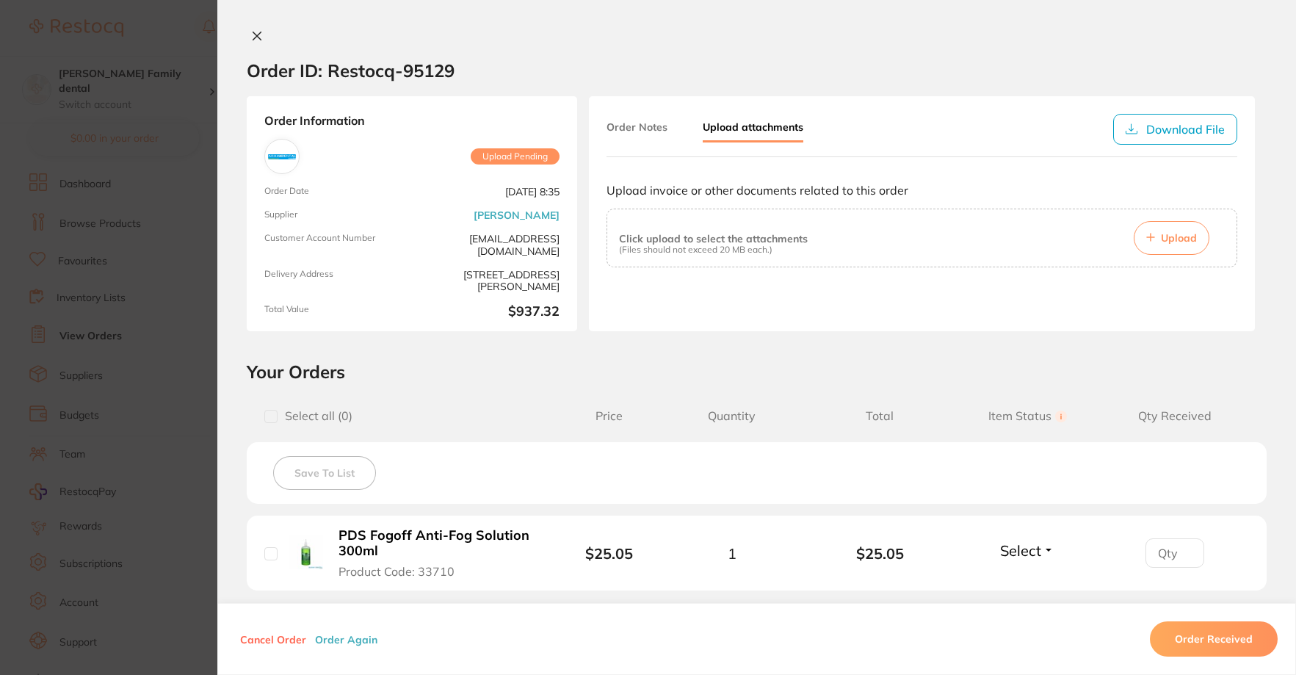
click at [629, 135] on button "Order Notes" at bounding box center [636, 127] width 61 height 26
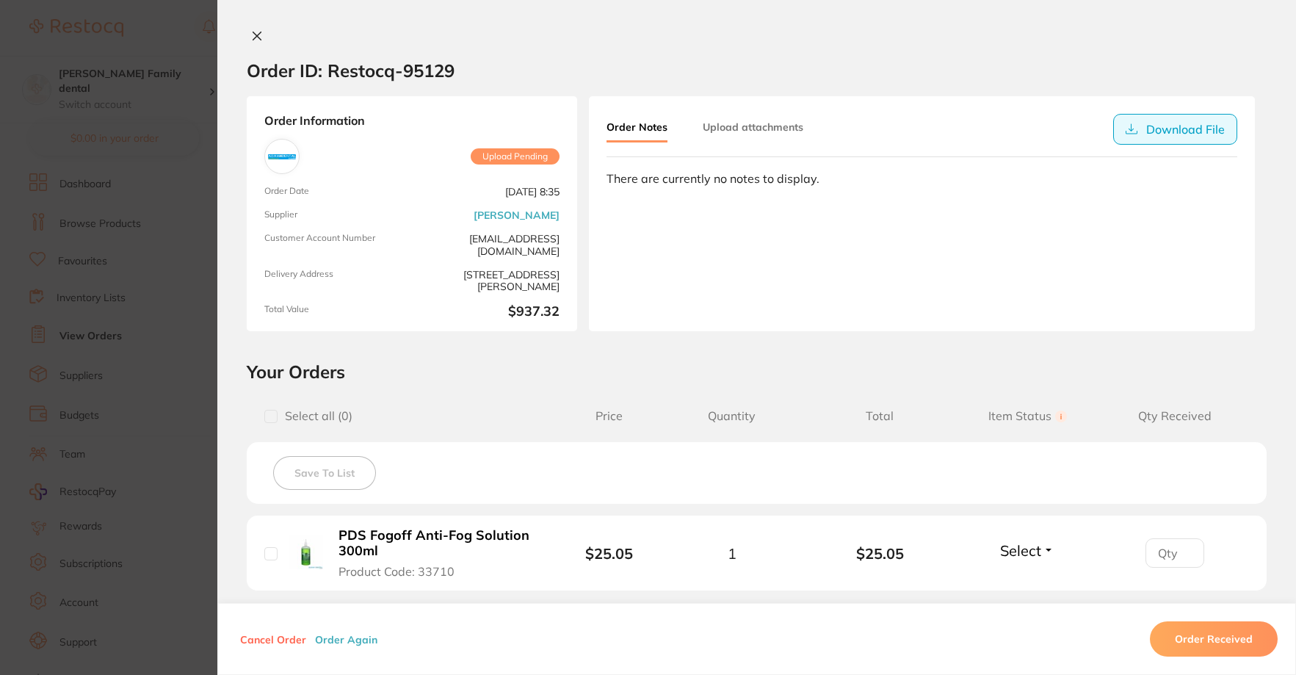
click at [1146, 128] on button "Download File" at bounding box center [1175, 129] width 124 height 31
click at [139, 43] on section "Order ID: Restocq- 95129 Order Information Upload Pending Order Date [DATE] 8:3…" at bounding box center [648, 337] width 1296 height 675
